Goal: Task Accomplishment & Management: Complete application form

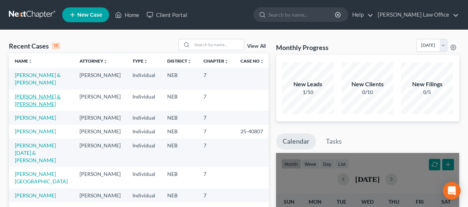
click at [34, 98] on link "[PERSON_NAME] & [PERSON_NAME]" at bounding box center [38, 100] width 46 height 14
select select "4"
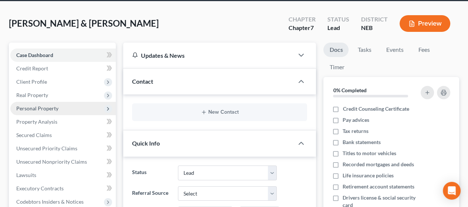
scroll to position [74, 0]
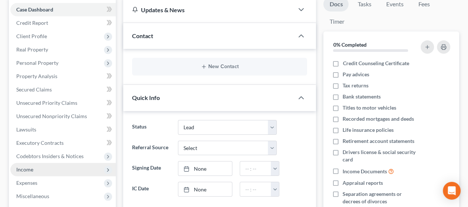
click at [30, 167] on span "Income" at bounding box center [24, 169] width 17 height 6
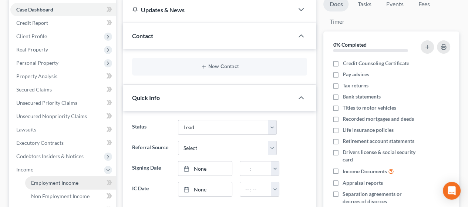
click at [50, 181] on span "Employment Income" at bounding box center [54, 183] width 47 height 6
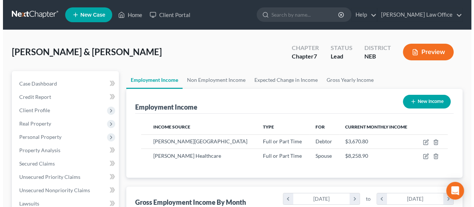
scroll to position [132, 187]
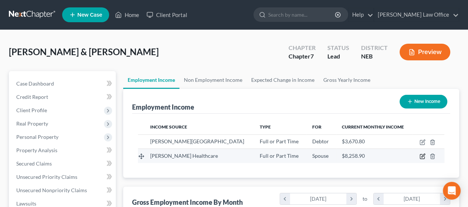
click at [422, 154] on icon "button" at bounding box center [423, 156] width 6 height 6
select select "0"
select select "30"
select select "2"
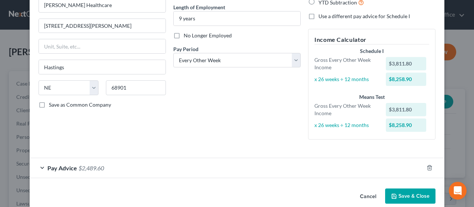
scroll to position [84, 0]
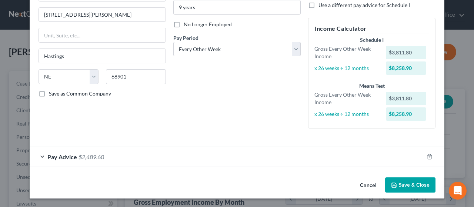
click at [129, 153] on div "Pay Advice $2,489.60" at bounding box center [227, 157] width 394 height 20
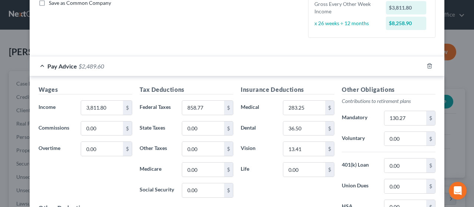
scroll to position [195, 0]
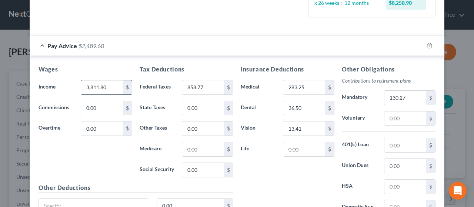
click at [107, 86] on input "3,811.80" at bounding box center [102, 87] width 42 height 14
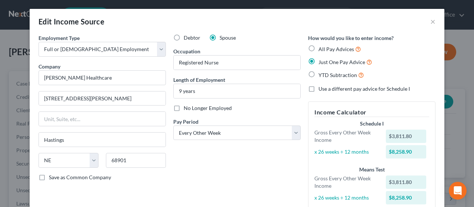
scroll to position [185, 0]
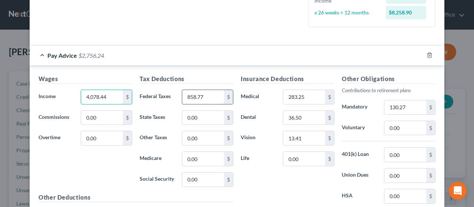
type input "4,078.44"
click at [203, 94] on input "858.77" at bounding box center [203, 97] width 42 height 14
type input "775.78"
click at [301, 157] on input "0.00" at bounding box center [304, 159] width 42 height 14
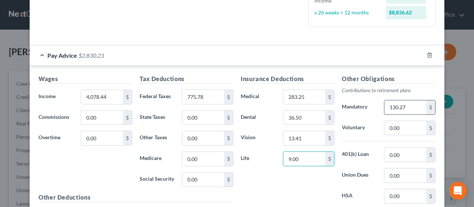
type input "9.00"
click at [408, 106] on input "130.27" at bounding box center [405, 107] width 42 height 14
type input "122.36"
click at [401, 154] on input "0.00" at bounding box center [405, 155] width 42 height 14
type input "185.38"
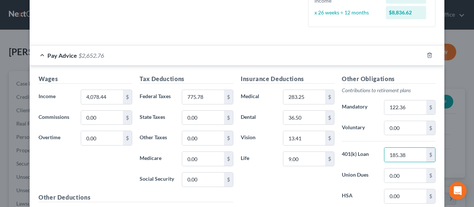
click at [361, 163] on div "Other Obligations Contributions to retirement plans Mandatory 122.36 $ Voluntar…" at bounding box center [388, 152] width 101 height 156
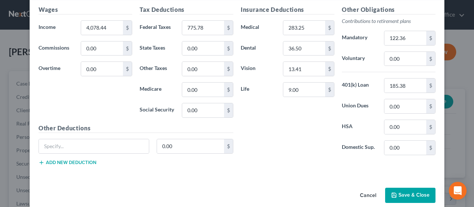
scroll to position [259, 0]
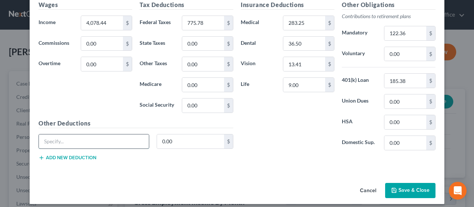
click at [69, 139] on input "text" at bounding box center [94, 141] width 110 height 14
type input "Meals"
type input "9.53"
click at [40, 155] on icon "button" at bounding box center [42, 158] width 6 height 6
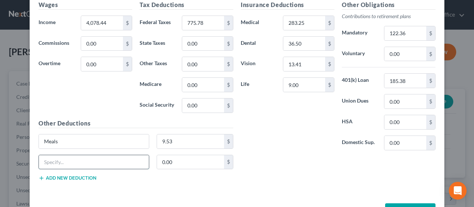
click at [59, 157] on input "text" at bounding box center [94, 162] width 110 height 14
type input "Accounts Receivable"
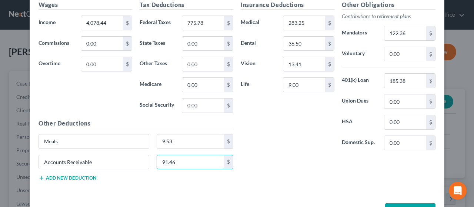
type input "91.46"
click at [52, 177] on button "Add new deduction" at bounding box center [68, 178] width 58 height 6
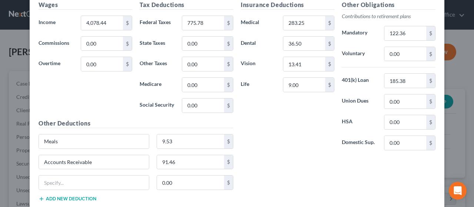
click button "Add new deduction" at bounding box center [68, 199] width 58 height 6
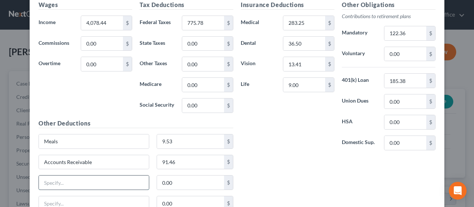
click at [46, 177] on input "text" at bounding box center [94, 183] width 110 height 14
type input "Gift Shop"
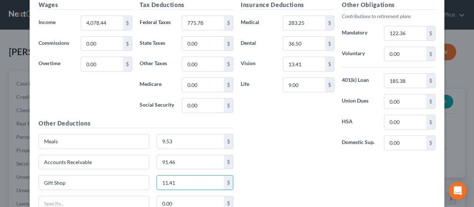
type input "11.41"
click at [261, 174] on div "Insurance Deductions Medical 283.25 $ Dental 36.50 $ Vision 13.41 $ Life 9.00 $…" at bounding box center [338, 108] width 202 height 216
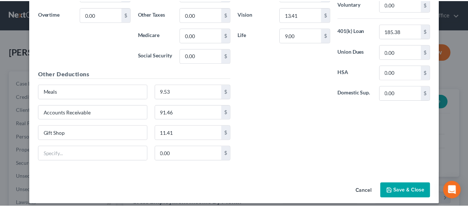
scroll to position [313, 0]
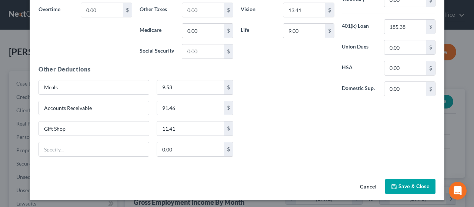
click at [408, 183] on button "Save & Close" at bounding box center [410, 187] width 50 height 16
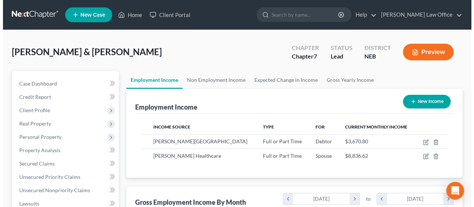
scroll to position [370144, 370089]
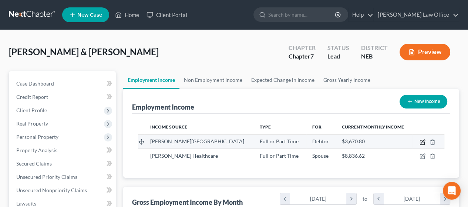
click at [422, 139] on icon "button" at bounding box center [423, 142] width 6 height 6
select select "0"
select select "30"
select select "0"
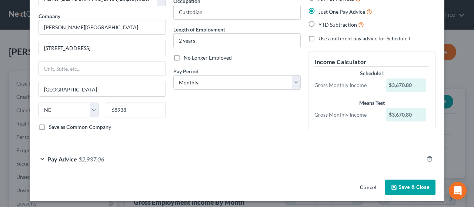
scroll to position [52, 0]
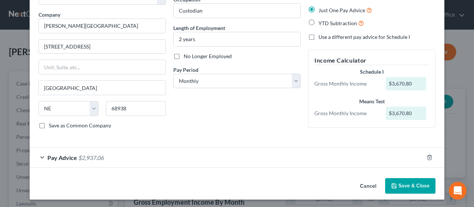
click at [153, 155] on div "Pay Advice $2,937.06" at bounding box center [227, 158] width 394 height 20
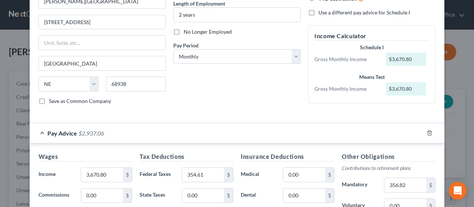
scroll to position [89, 0]
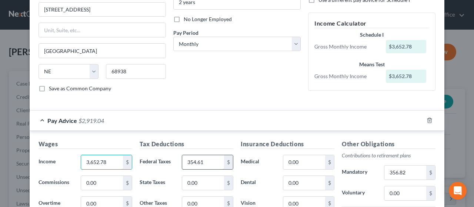
type input "3,652.78"
click at [207, 159] on input "354.61" at bounding box center [203, 162] width 42 height 14
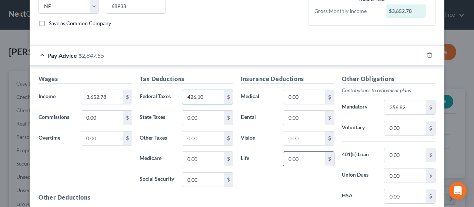
scroll to position [163, 0]
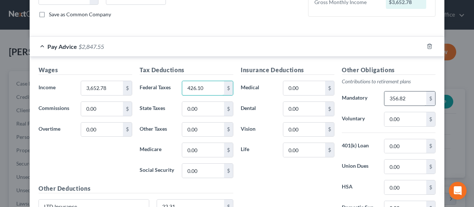
type input "426.10"
click at [407, 96] on input "356.82" at bounding box center [405, 98] width 42 height 14
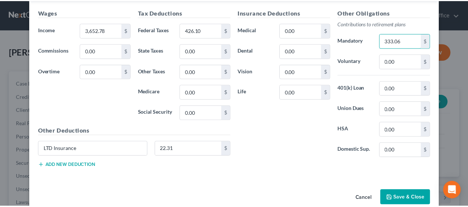
scroll to position [232, 0]
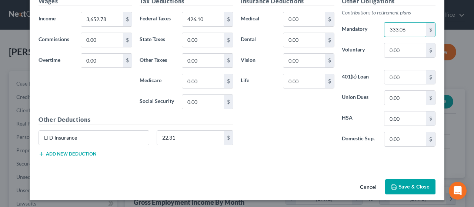
type input "333.06"
click at [409, 183] on button "Save & Close" at bounding box center [410, 187] width 50 height 16
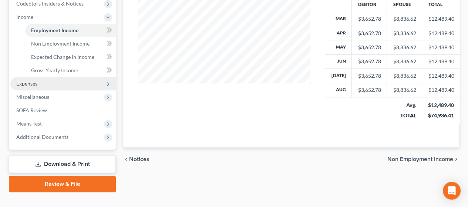
scroll to position [239, 0]
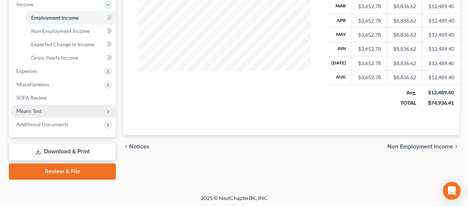
click at [68, 108] on span "Means Test" at bounding box center [63, 110] width 106 height 13
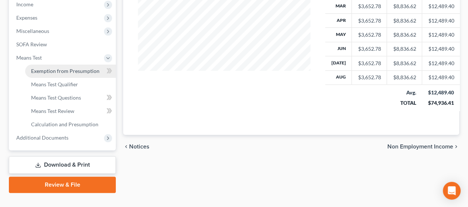
click at [82, 69] on span "Exemption from Presumption" at bounding box center [65, 71] width 69 height 6
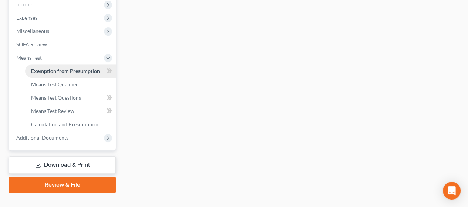
radio input "true"
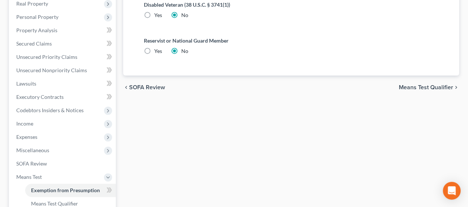
scroll to position [148, 0]
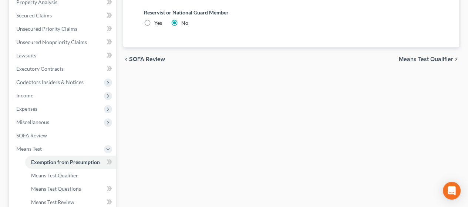
click at [428, 57] on span "Means Test Qualifier" at bounding box center [426, 59] width 54 height 6
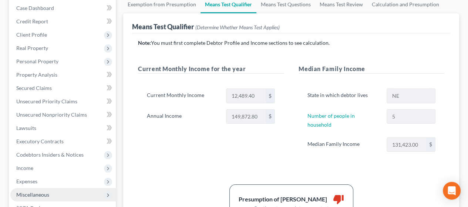
scroll to position [74, 0]
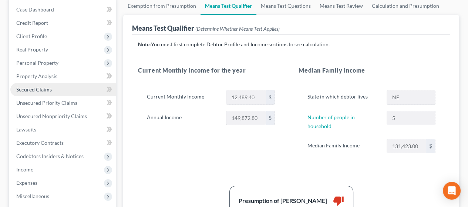
click at [49, 88] on span "Secured Claims" at bounding box center [34, 89] width 36 height 6
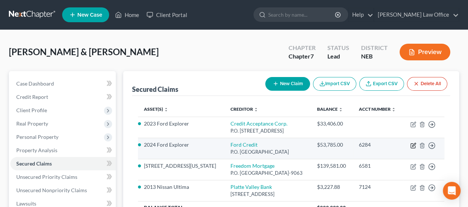
click at [413, 145] on icon "button" at bounding box center [413, 144] width 3 height 3
select select "36"
select select "0"
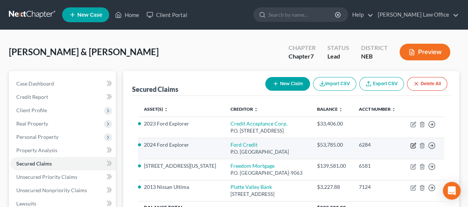
select select "1"
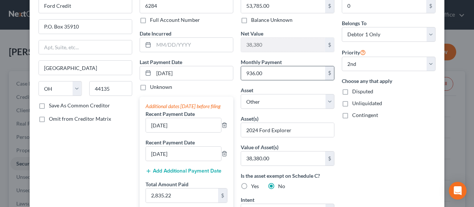
scroll to position [26, 0]
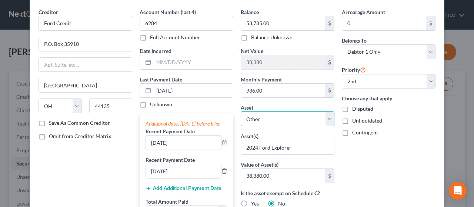
click at [328, 120] on select "Select Other Multiple Assets Principal - [PERSON_NAME][GEOGRAPHIC_DATA] - $3875…" at bounding box center [288, 118] width 94 height 15
select select "14"
click at [241, 111] on select "Select Other Multiple Assets Principal - [PERSON_NAME][GEOGRAPHIC_DATA] - $3875…" at bounding box center [288, 118] width 94 height 15
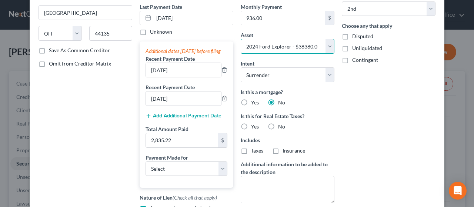
scroll to position [100, 0]
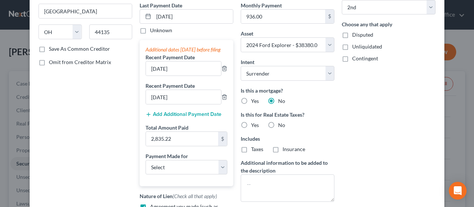
click at [278, 123] on label "No" at bounding box center [281, 124] width 7 height 7
click at [281, 123] on input "No" at bounding box center [283, 123] width 5 height 5
radio input "true"
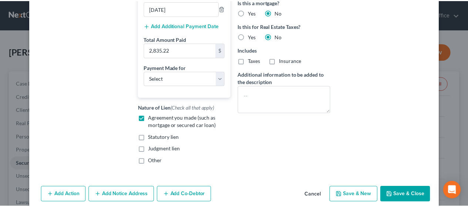
scroll to position [211, 0]
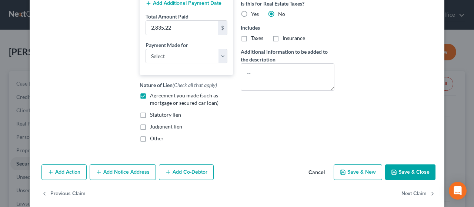
click at [408, 177] on button "Save & Close" at bounding box center [410, 172] width 50 height 16
select select
select select "0"
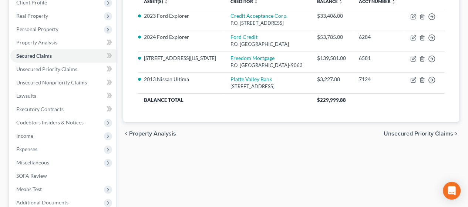
scroll to position [148, 0]
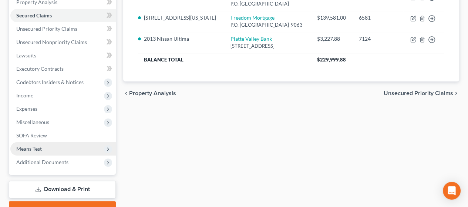
click at [58, 145] on span "Means Test" at bounding box center [63, 148] width 106 height 13
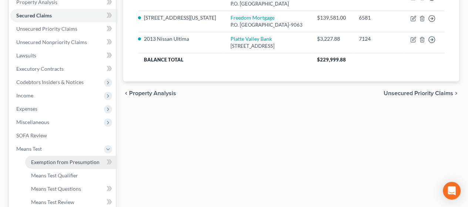
click at [71, 160] on span "Exemption from Presumption" at bounding box center [65, 162] width 69 height 6
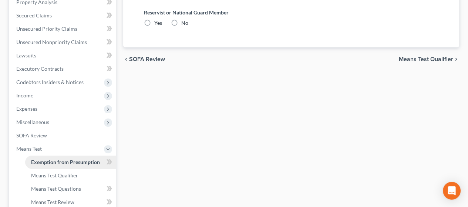
scroll to position [9, 0]
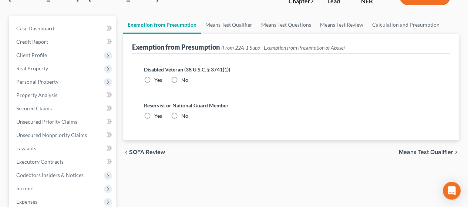
radio input "true"
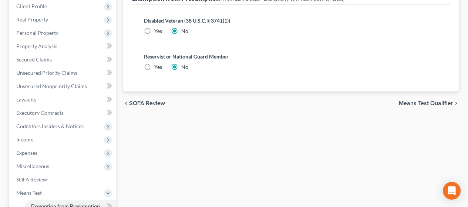
scroll to position [148, 0]
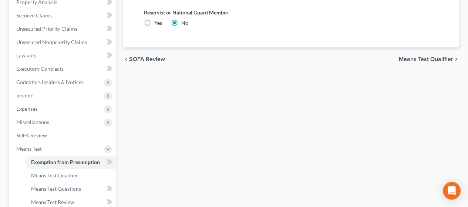
click at [425, 59] on span "Means Test Qualifier" at bounding box center [426, 59] width 54 height 6
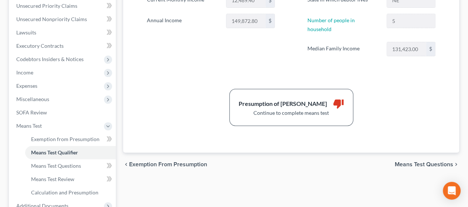
scroll to position [185, 0]
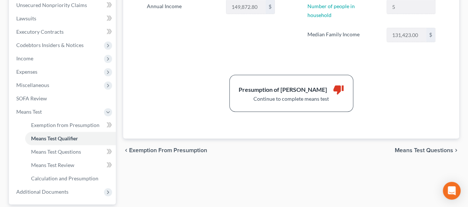
click at [428, 147] on span "Means Test Questions" at bounding box center [424, 150] width 59 height 6
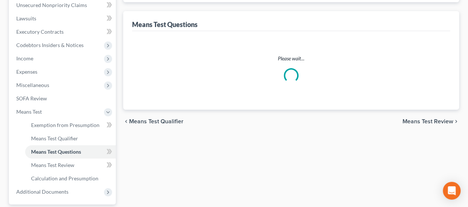
scroll to position [89, 0]
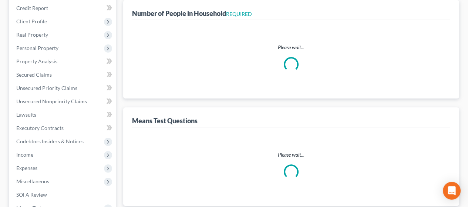
select select "0"
select select "60"
select select "1"
select select "60"
select select "1"
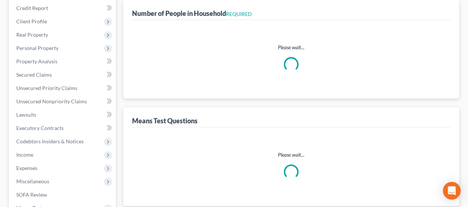
select select "60"
select select "5"
select select "0"
select select "3"
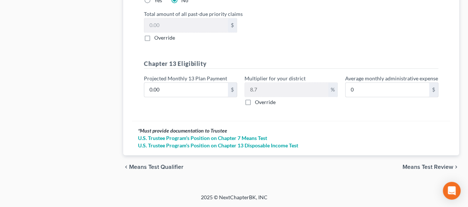
scroll to position [974, 0]
click at [428, 166] on span "Means Test Review" at bounding box center [428, 167] width 51 height 6
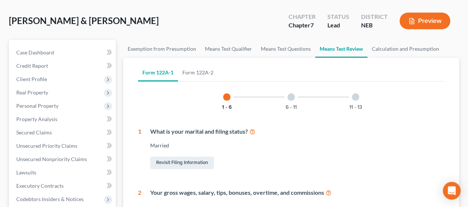
scroll to position [30, 0]
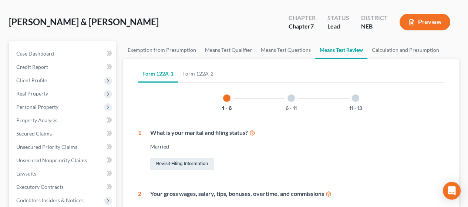
click at [292, 97] on div at bounding box center [291, 97] width 7 height 7
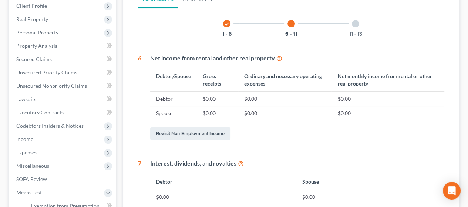
scroll to position [104, 0]
click at [357, 23] on div at bounding box center [355, 23] width 7 height 7
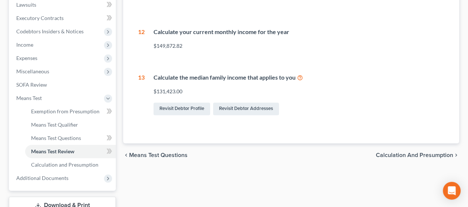
scroll to position [215, 0]
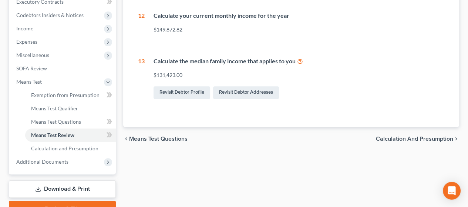
click at [425, 136] on span "Calculation and Presumption" at bounding box center [414, 139] width 77 height 6
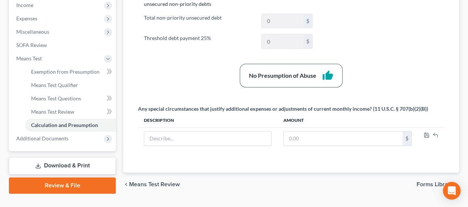
scroll to position [254, 0]
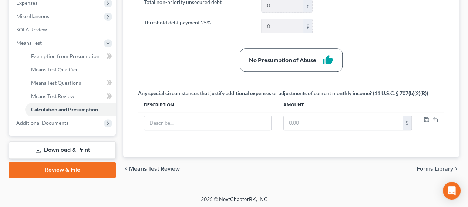
click at [80, 147] on link "Download & Print" at bounding box center [62, 149] width 107 height 17
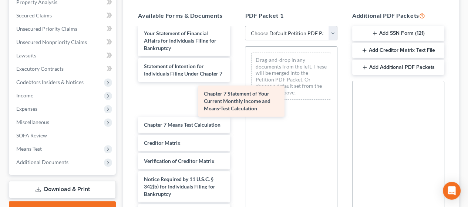
scroll to position [250, 0]
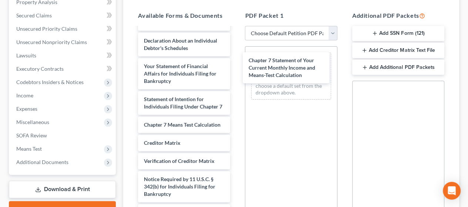
drag, startPoint x: 171, startPoint y: 113, endPoint x: 270, endPoint y: 70, distance: 107.8
click at [236, 65] on div "Chapter 7 Statement of Your Current Monthly Income and Means-Test Calculation V…" at bounding box center [184, 17] width 104 height 421
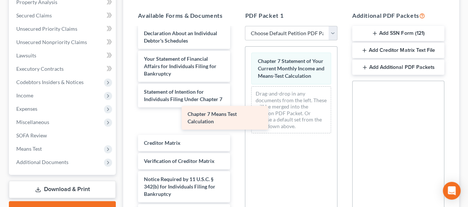
scroll to position [225, 0]
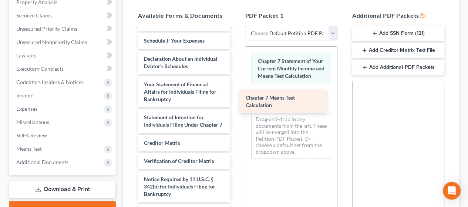
drag, startPoint x: 190, startPoint y: 118, endPoint x: 278, endPoint y: 104, distance: 89.7
click at [236, 101] on div "Chapter 7 Means Test Calculation Voluntary Petition for Individuals Filing for …" at bounding box center [184, 26] width 104 height 403
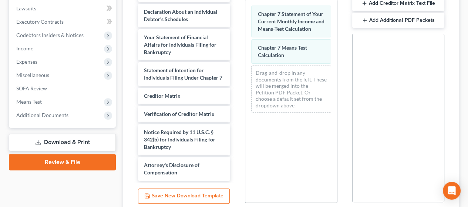
scroll to position [257, 0]
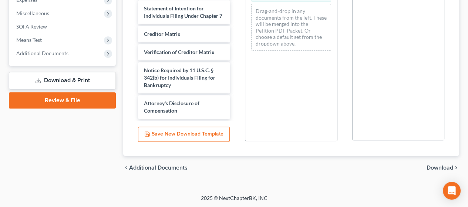
click at [438, 165] on span "Download" at bounding box center [440, 168] width 27 height 6
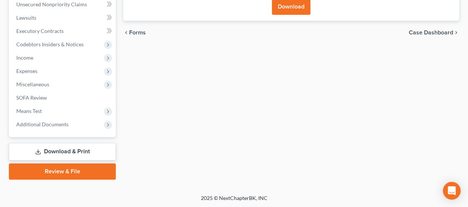
scroll to position [1, 0]
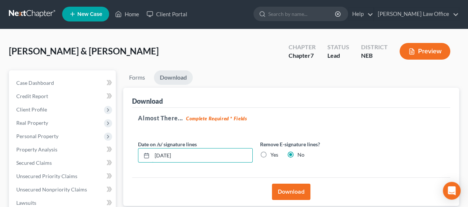
drag, startPoint x: 185, startPoint y: 150, endPoint x: 144, endPoint y: 143, distance: 41.6
click at [144, 143] on div "Date on /s/ signature lines [DATE]" at bounding box center [195, 151] width 122 height 23
drag, startPoint x: 263, startPoint y: 153, endPoint x: 268, endPoint y: 155, distance: 6.0
click at [271, 154] on label "Yes" at bounding box center [275, 154] width 8 height 7
click at [274, 154] on input "Yes" at bounding box center [276, 153] width 5 height 5
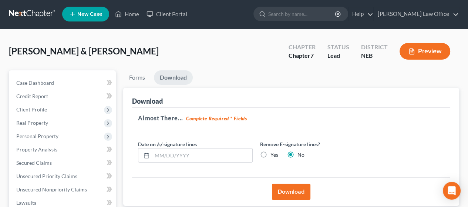
radio input "true"
radio input "false"
click at [294, 190] on button "Download" at bounding box center [291, 192] width 39 height 16
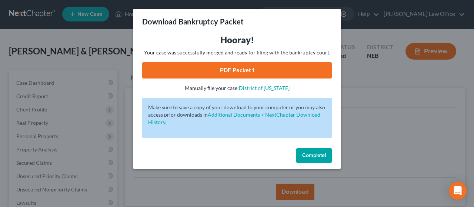
click at [292, 71] on link "PDF Packet 1" at bounding box center [237, 70] width 190 height 16
drag, startPoint x: 320, startPoint y: 153, endPoint x: 310, endPoint y: 154, distance: 10.4
click at [320, 153] on span "Complete!" at bounding box center [314, 155] width 24 height 6
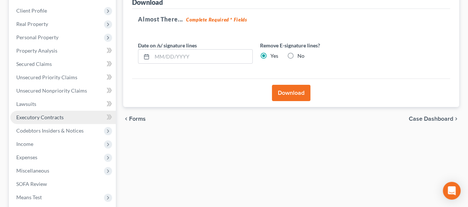
scroll to position [112, 0]
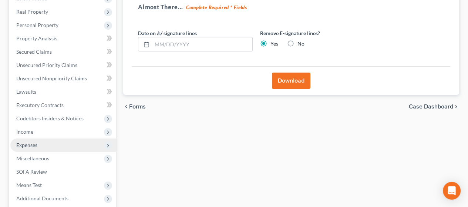
click at [47, 143] on span "Expenses" at bounding box center [63, 144] width 106 height 13
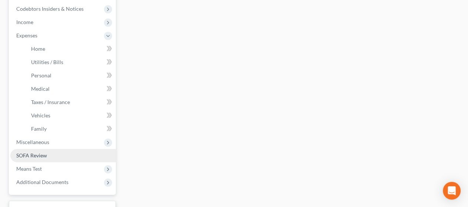
scroll to position [223, 0]
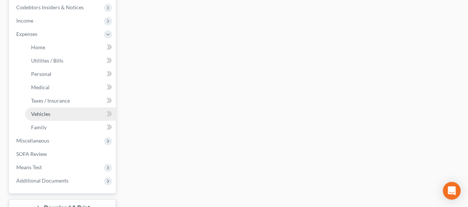
click at [69, 112] on link "Vehicles" at bounding box center [70, 113] width 91 height 13
